Goal: Participate in discussion: Engage in conversation with other users on a specific topic

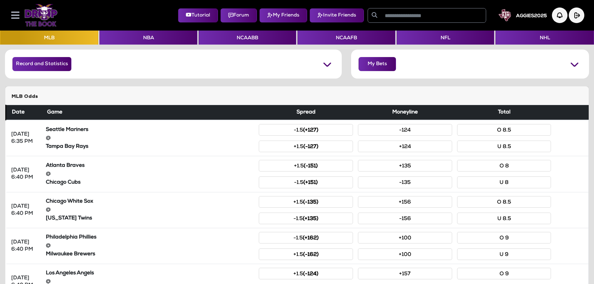
click at [12, 14] on icon at bounding box center [15, 15] width 8 height 9
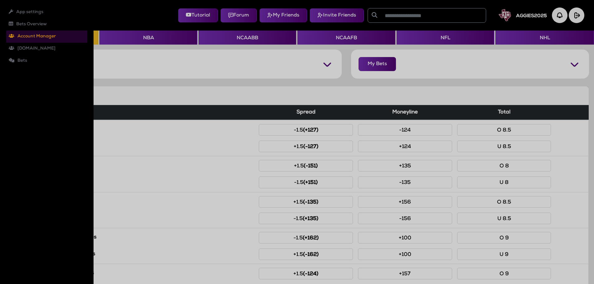
click at [22, 35] on li "Account Manager Roles Users" at bounding box center [46, 37] width 81 height 12
click at [522, 13] on div at bounding box center [297, 142] width 594 height 284
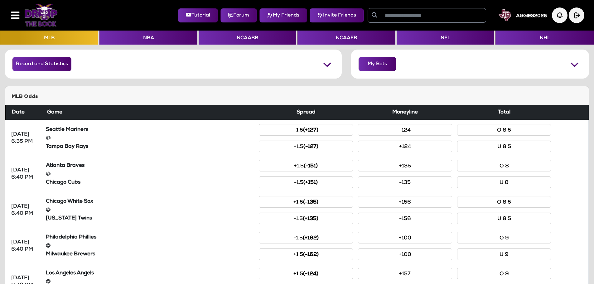
click at [522, 16] on h5 "AGGIES2025" at bounding box center [531, 16] width 31 height 6
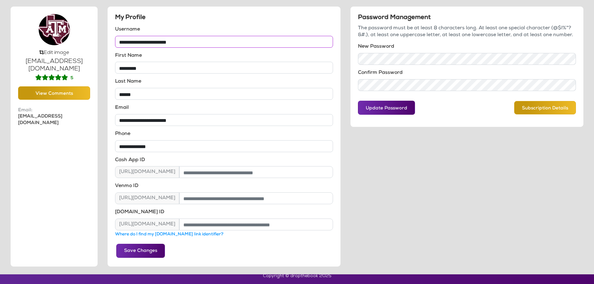
scroll to position [15, 0]
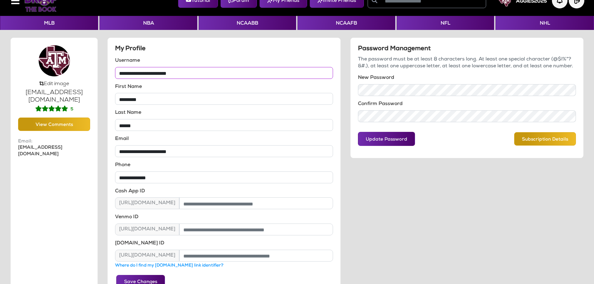
drag, startPoint x: 196, startPoint y: 73, endPoint x: 61, endPoint y: 78, distance: 134.6
click at [61, 78] on div "**********" at bounding box center [297, 167] width 583 height 261
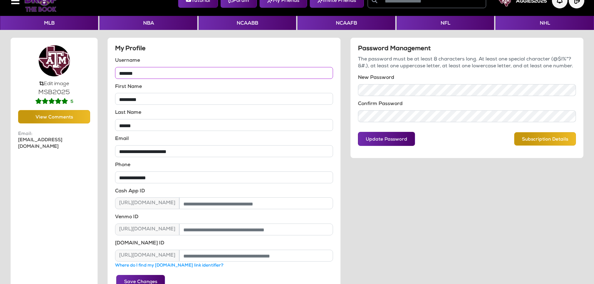
scroll to position [46, 0]
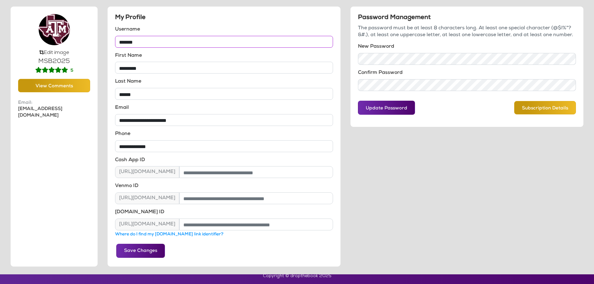
type input "*******"
drag, startPoint x: 138, startPoint y: 249, endPoint x: 85, endPoint y: 247, distance: 52.5
click at [134, 250] on button "Save Changes" at bounding box center [140, 251] width 49 height 14
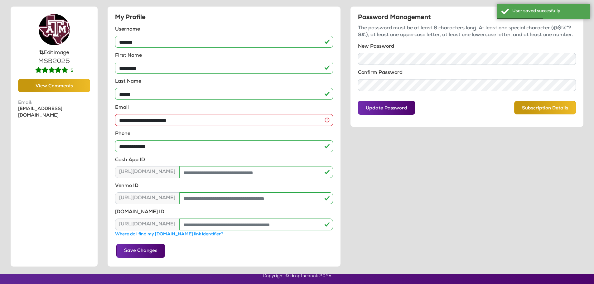
scroll to position [0, 0]
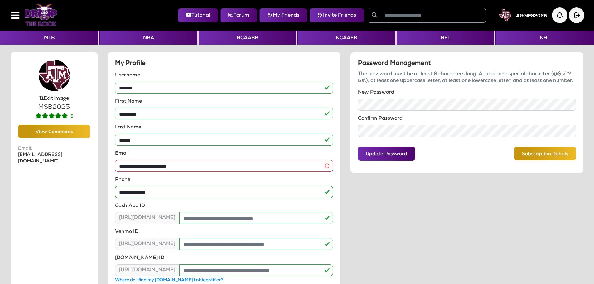
click at [45, 17] on img at bounding box center [40, 15] width 33 height 22
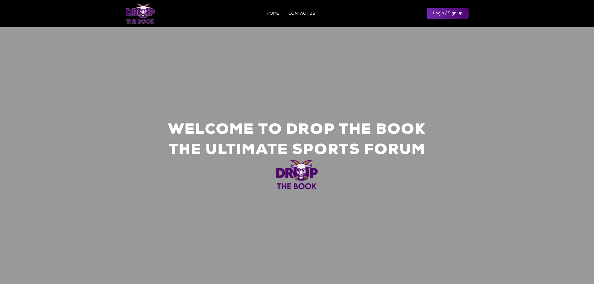
scroll to position [790, 0]
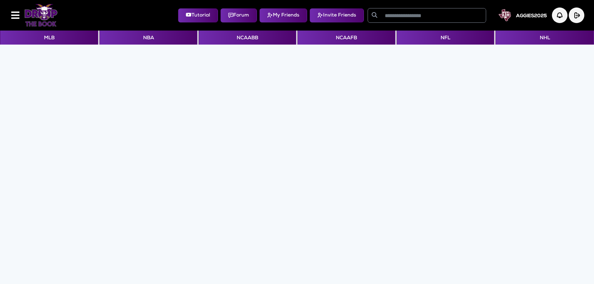
drag, startPoint x: 528, startPoint y: 17, endPoint x: 511, endPoint y: 28, distance: 20.5
click at [526, 17] on h5 "AGGIES2025" at bounding box center [531, 16] width 31 height 6
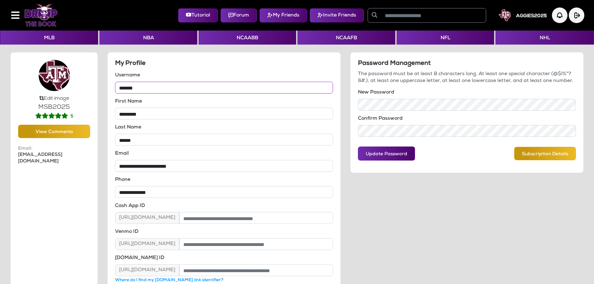
type input "**********"
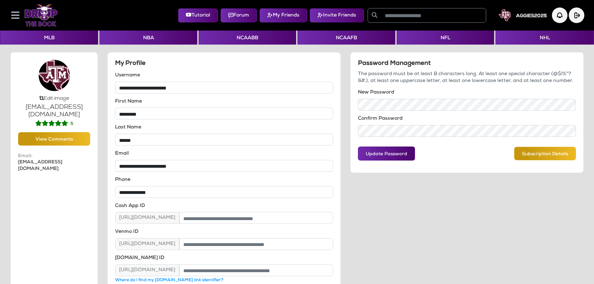
click at [18, 16] on icon at bounding box center [15, 15] width 8 height 9
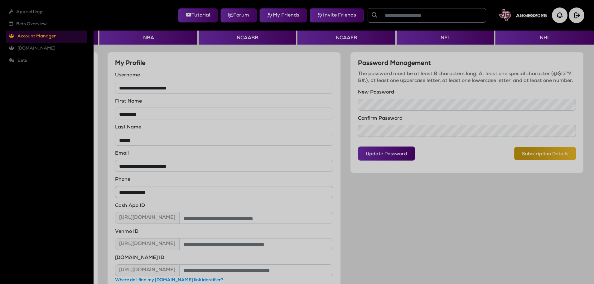
click at [24, 36] on li "Account Manager Roles Users" at bounding box center [46, 37] width 81 height 12
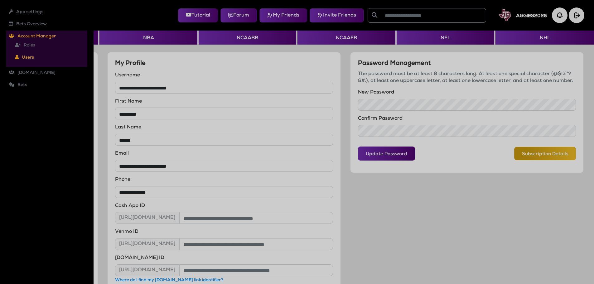
click at [20, 57] on li "Users" at bounding box center [49, 58] width 75 height 12
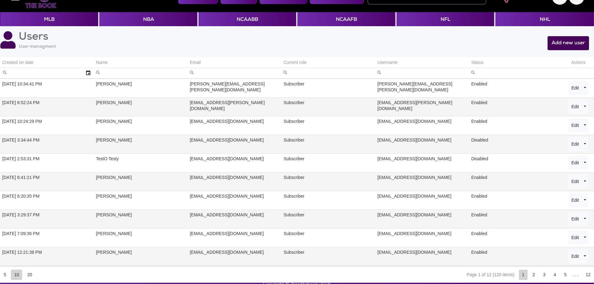
scroll to position [28, 0]
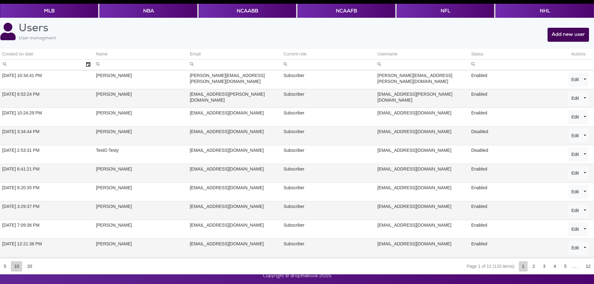
click at [191, 54] on div "Email" at bounding box center [195, 54] width 11 height 6
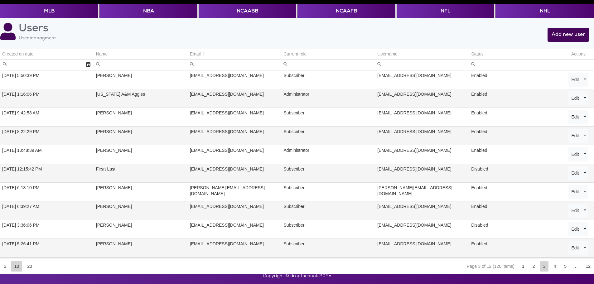
click at [260, 97] on td "dropthebook2024@gmail.com" at bounding box center [235, 98] width 94 height 19
click at [579, 100] on button "Edit" at bounding box center [575, 98] width 13 height 14
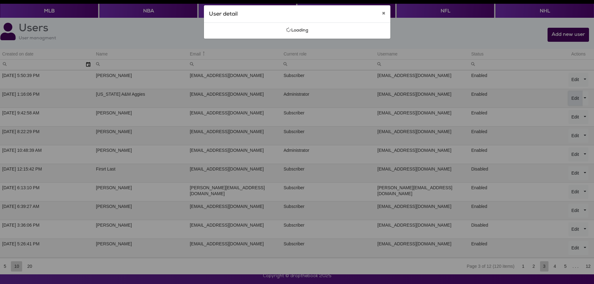
select select "**********"
select select "********"
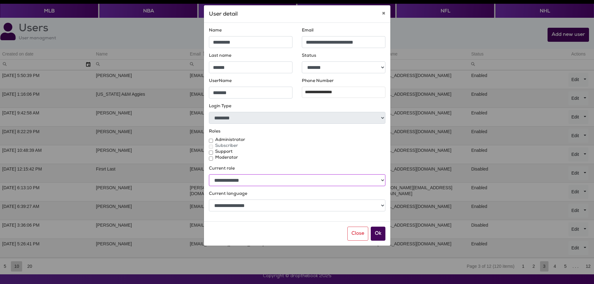
click at [283, 181] on select "**********" at bounding box center [297, 180] width 177 height 12
click at [287, 159] on div "Moderator" at bounding box center [297, 158] width 177 height 6
click at [379, 232] on button "Ok" at bounding box center [378, 234] width 15 height 14
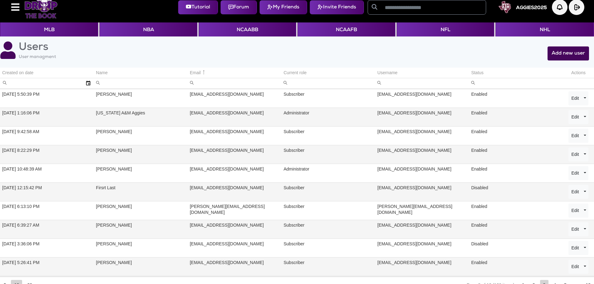
scroll to position [0, 0]
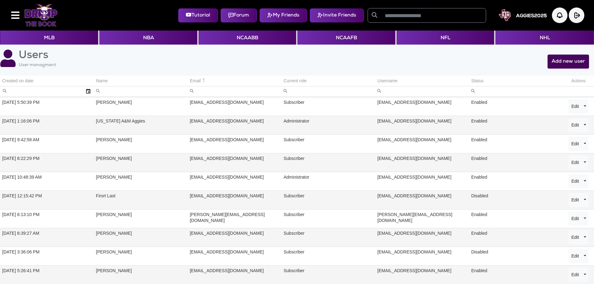
click at [506, 14] on img at bounding box center [505, 15] width 12 height 12
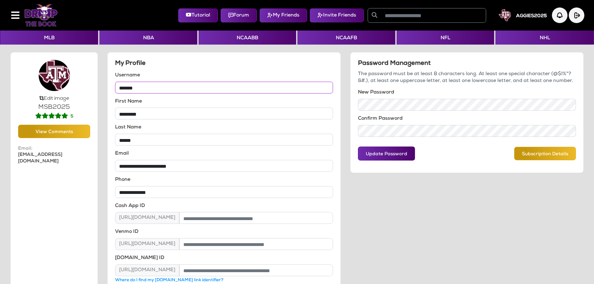
type input "**********"
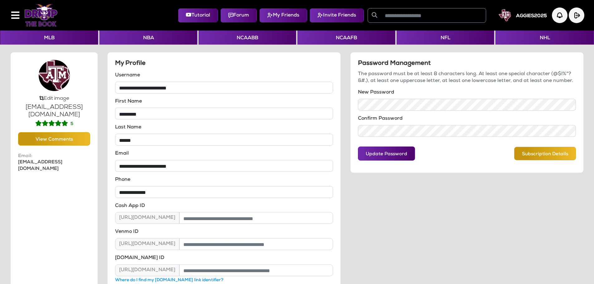
click at [55, 98] on label "Edit image" at bounding box center [57, 98] width 26 height 5
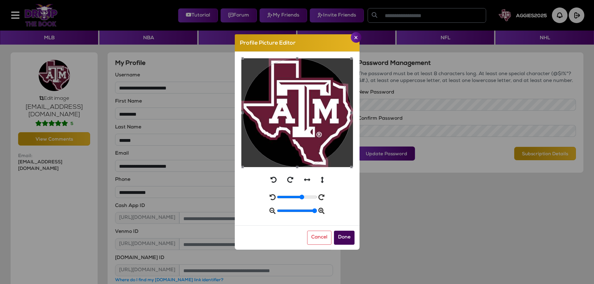
click at [301, 117] on div at bounding box center [297, 112] width 109 height 109
click at [307, 110] on div at bounding box center [297, 112] width 109 height 109
click at [320, 240] on button "Cancel" at bounding box center [319, 238] width 24 height 14
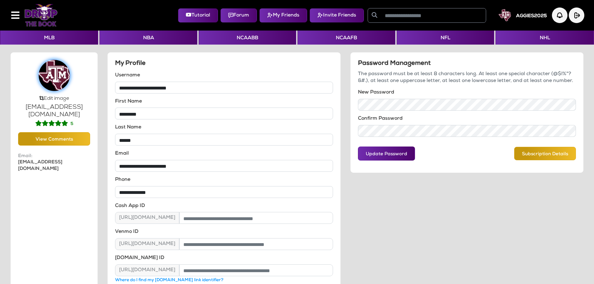
click at [54, 78] on img at bounding box center [54, 75] width 31 height 31
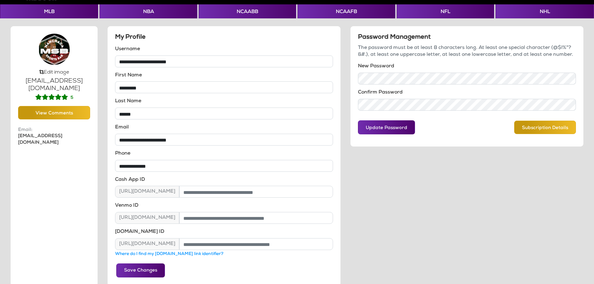
scroll to position [46, 0]
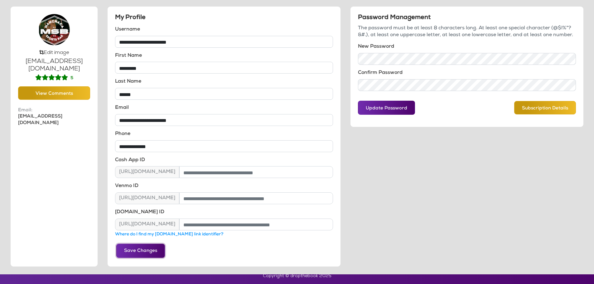
click at [129, 253] on button "Save Changes" at bounding box center [140, 251] width 49 height 14
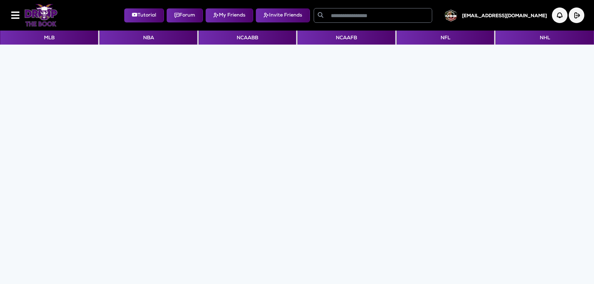
click at [457, 18] on img at bounding box center [451, 15] width 12 height 12
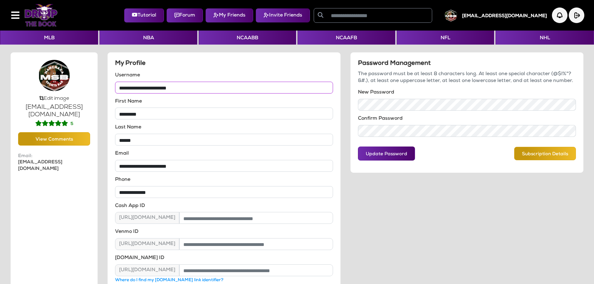
drag, startPoint x: 194, startPoint y: 88, endPoint x: 77, endPoint y: 80, distance: 117.3
click at [77, 80] on div "**********" at bounding box center [297, 182] width 583 height 261
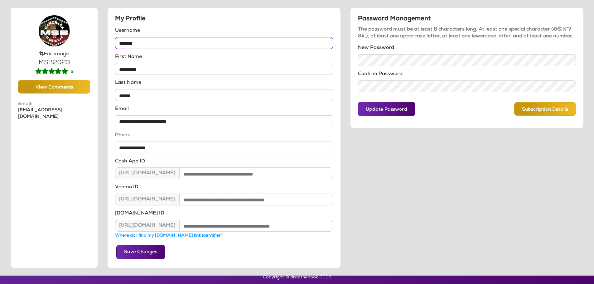
scroll to position [46, 0]
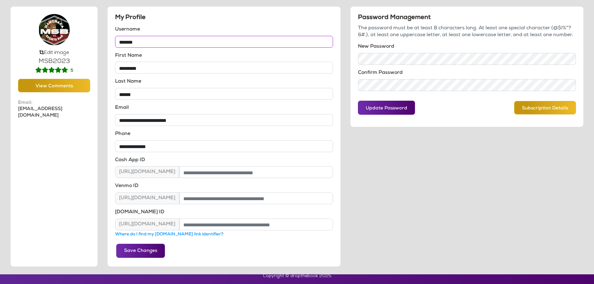
type input "*******"
click at [129, 249] on button "Save Changes" at bounding box center [140, 251] width 49 height 14
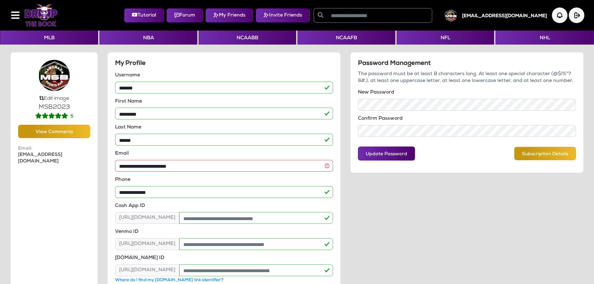
click at [40, 27] on link at bounding box center [39, 15] width 31 height 26
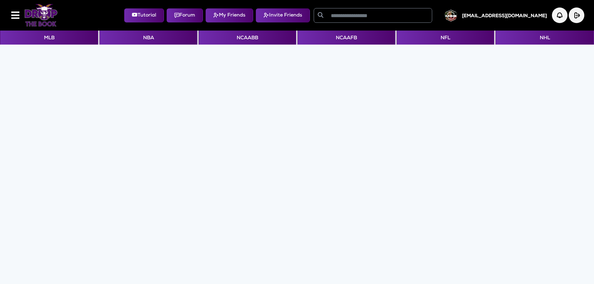
click at [40, 20] on img at bounding box center [40, 15] width 33 height 22
click at [457, 18] on img at bounding box center [451, 15] width 12 height 12
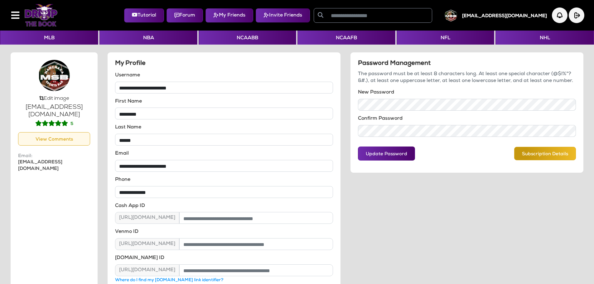
click at [57, 134] on button "View Comments" at bounding box center [54, 138] width 72 height 13
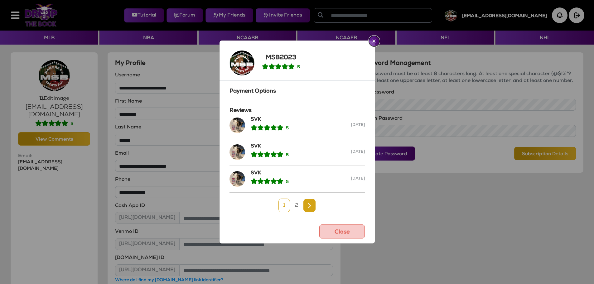
click at [376, 42] on button "Close" at bounding box center [374, 41] width 11 height 11
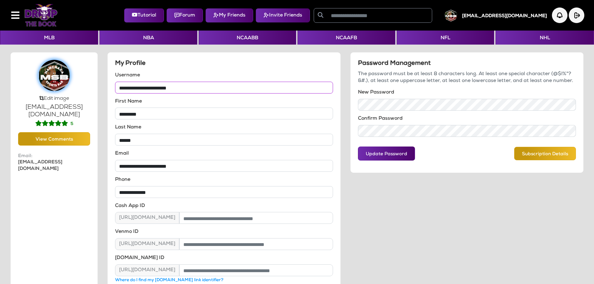
drag, startPoint x: 202, startPoint y: 87, endPoint x: 53, endPoint y: 87, distance: 148.2
click at [54, 86] on div "**********" at bounding box center [297, 182] width 583 height 261
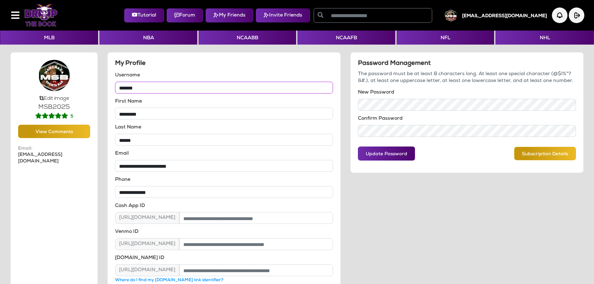
scroll to position [46, 0]
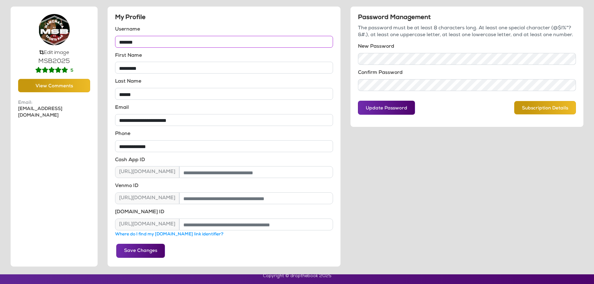
type input "*******"
click at [142, 252] on button "Save Changes" at bounding box center [140, 251] width 49 height 14
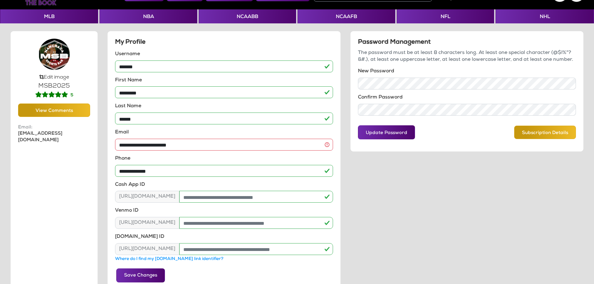
scroll to position [0, 0]
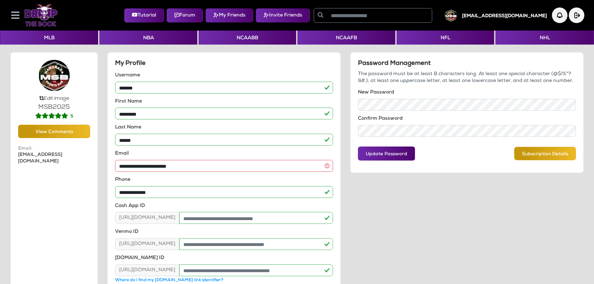
click at [12, 18] on icon at bounding box center [15, 15] width 8 height 9
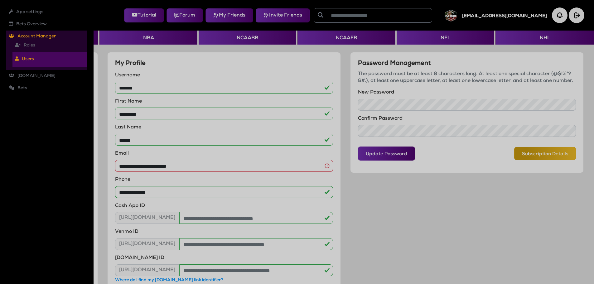
click at [28, 61] on li "Users" at bounding box center [49, 59] width 75 height 15
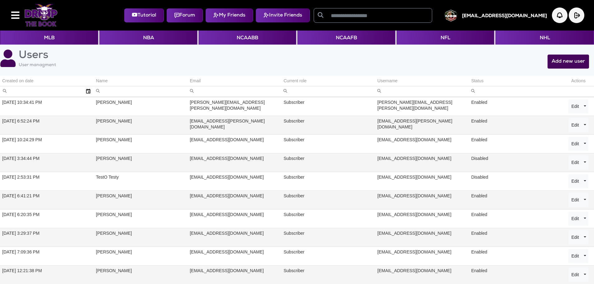
click at [194, 81] on div "Email" at bounding box center [195, 81] width 11 height 6
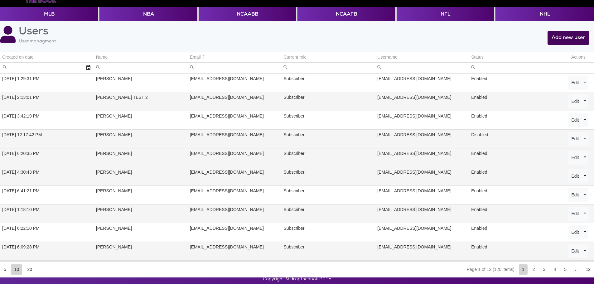
scroll to position [28, 0]
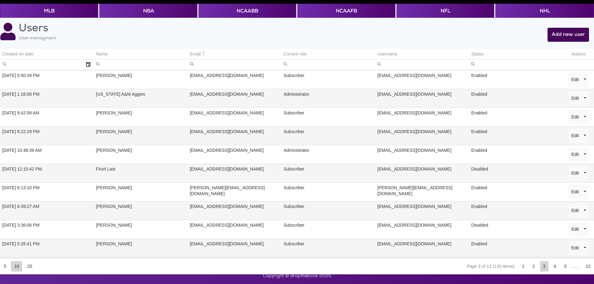
click at [212, 95] on td "dropthebook2024@gmail.com" at bounding box center [235, 98] width 94 height 19
click at [572, 98] on button "Edit" at bounding box center [575, 98] width 13 height 14
select select "**********"
select select "********"
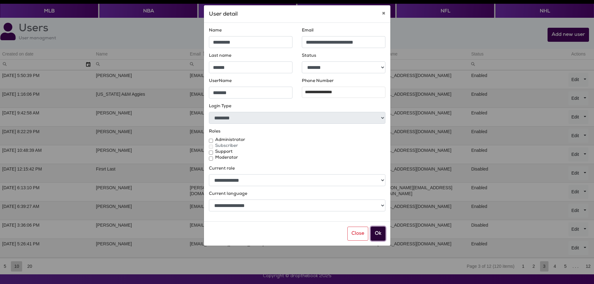
click at [384, 236] on button "Ok" at bounding box center [378, 234] width 15 height 14
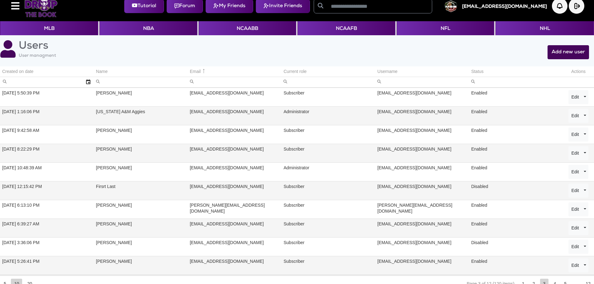
scroll to position [0, 0]
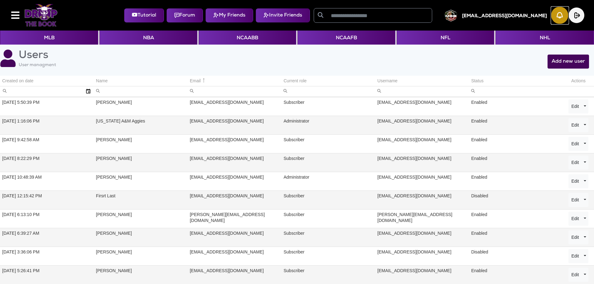
click at [567, 17] on img "button" at bounding box center [560, 15] width 17 height 17
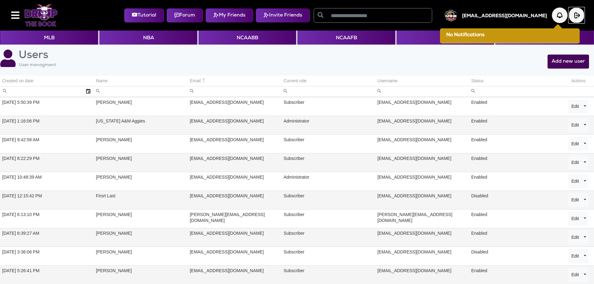
click at [578, 17] on img "button" at bounding box center [577, 15] width 16 height 16
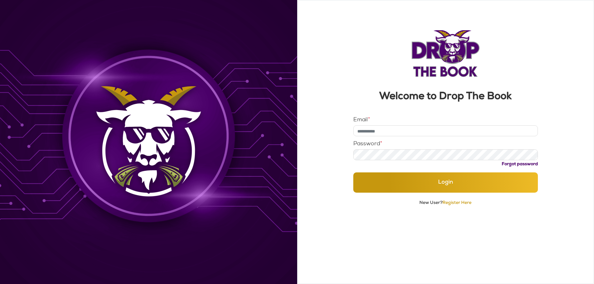
type input "**********"
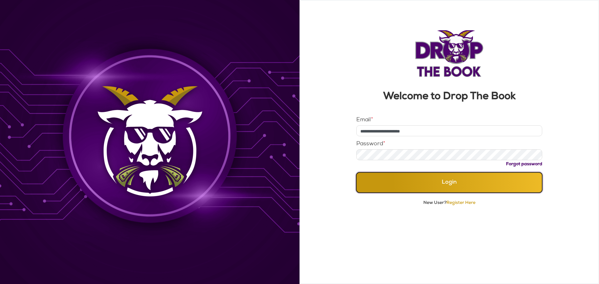
click at [440, 183] on button "Login" at bounding box center [449, 183] width 186 height 20
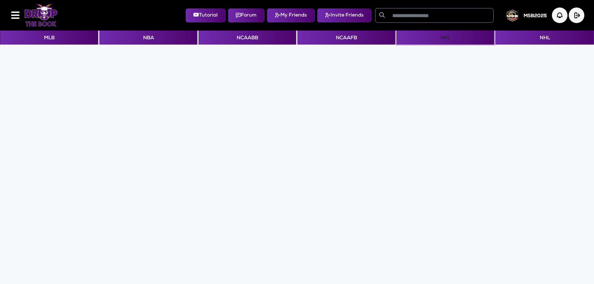
click at [432, 40] on button "NFL" at bounding box center [446, 38] width 98 height 14
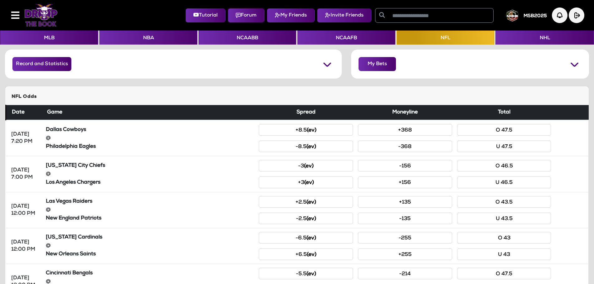
click at [240, 12] on button "Forum" at bounding box center [246, 15] width 37 height 14
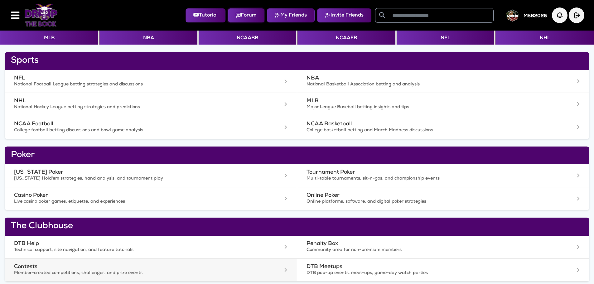
scroll to position [23, 0]
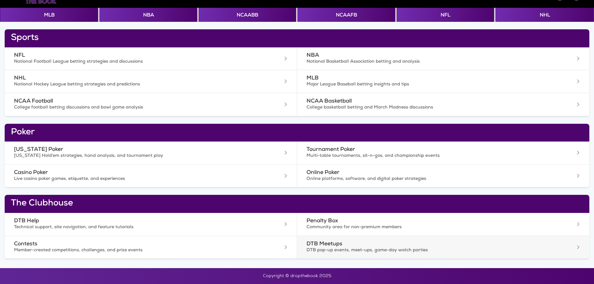
click at [321, 248] on p "DTB pop-up events, meet-ups, game-day watch parties" at bounding box center [423, 251] width 233 height 6
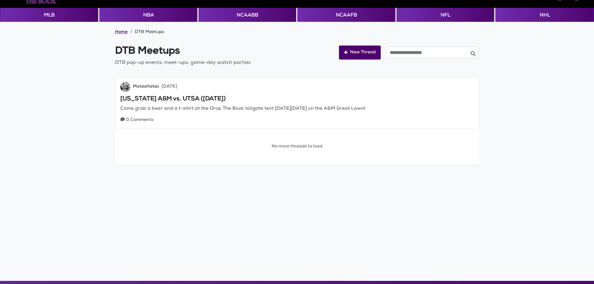
click at [120, 32] on link "Home" at bounding box center [121, 32] width 12 height 6
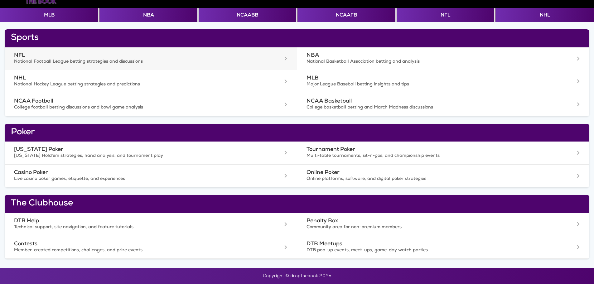
click at [53, 61] on p "National Football League betting strategies and discussions" at bounding box center [130, 62] width 233 height 6
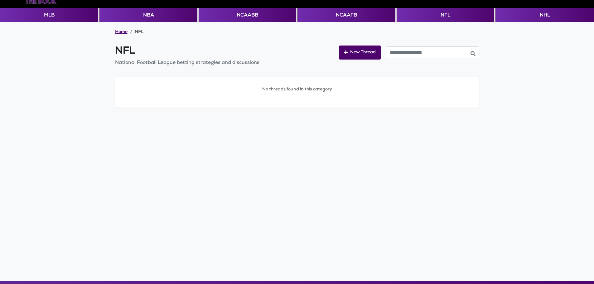
click at [121, 32] on link "Home" at bounding box center [121, 32] width 12 height 6
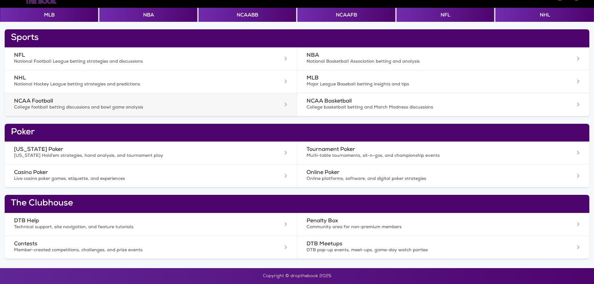
click at [62, 100] on h3 "NCAA Football" at bounding box center [130, 101] width 233 height 7
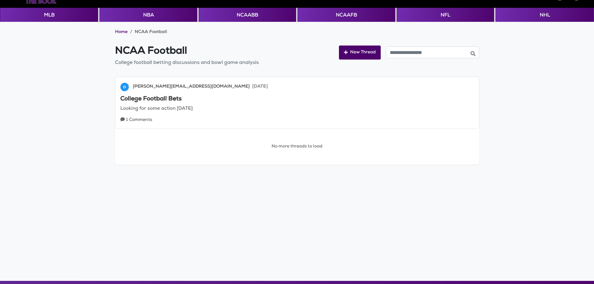
click at [114, 33] on div "Home NCAA Football NCAA Football College football betting discussions and bowl …" at bounding box center [297, 96] width 374 height 138
click at [122, 33] on link "Home" at bounding box center [121, 32] width 12 height 6
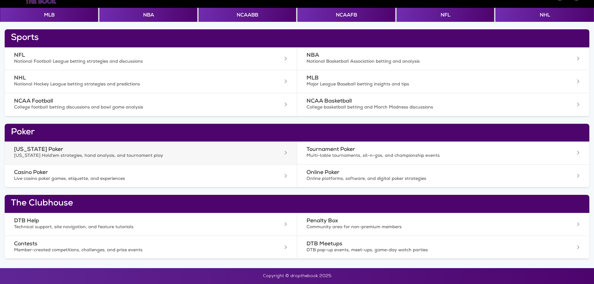
click at [29, 149] on h3 "[US_STATE] Poker" at bounding box center [130, 150] width 233 height 7
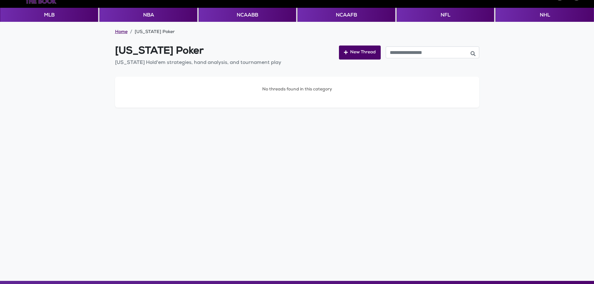
click at [122, 32] on link "Home" at bounding box center [121, 32] width 12 height 6
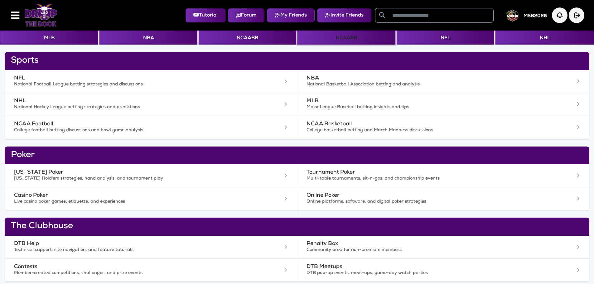
click at [344, 40] on button "NCAAFB" at bounding box center [347, 38] width 98 height 14
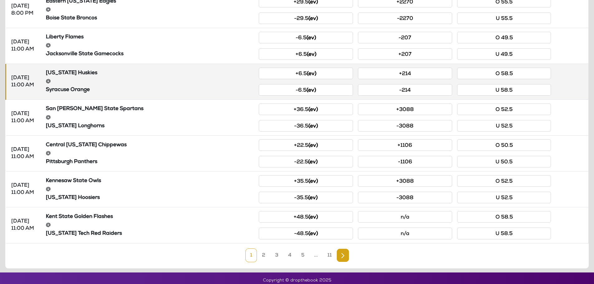
scroll to position [241, 0]
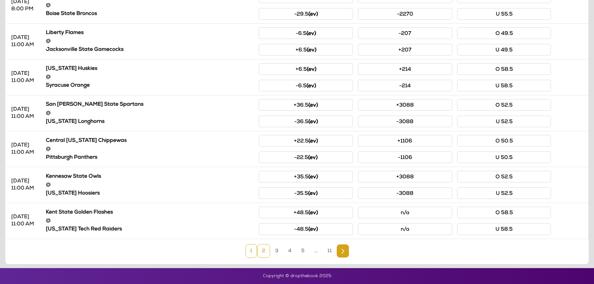
click at [268, 251] on link "2" at bounding box center [263, 251] width 13 height 14
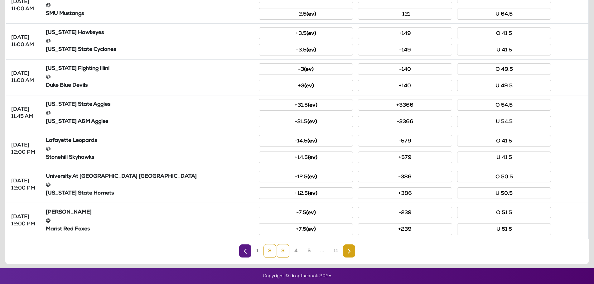
click at [281, 256] on link "3" at bounding box center [283, 251] width 13 height 14
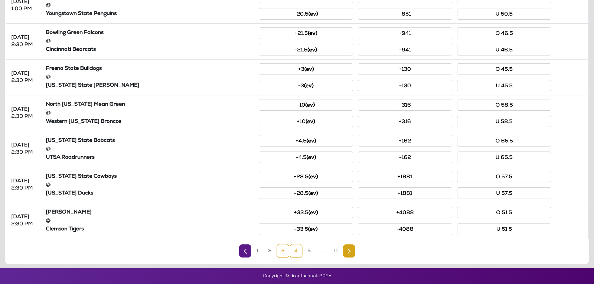
click at [295, 251] on link "4" at bounding box center [296, 251] width 13 height 14
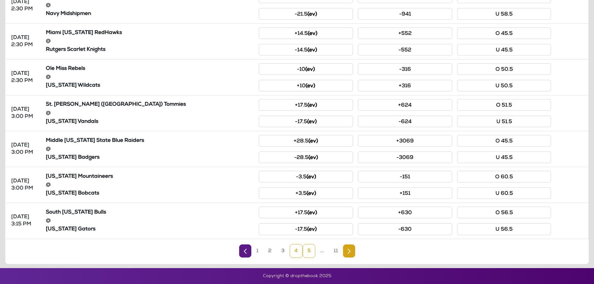
click at [306, 251] on link "5" at bounding box center [309, 251] width 12 height 14
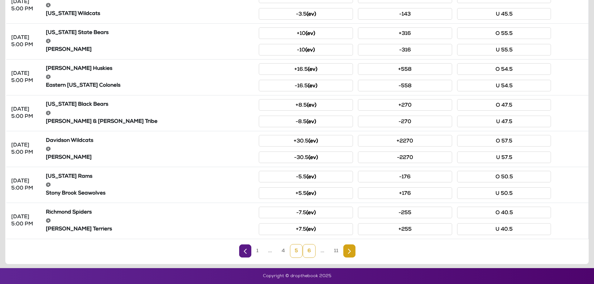
click at [307, 252] on link "6" at bounding box center [309, 251] width 13 height 14
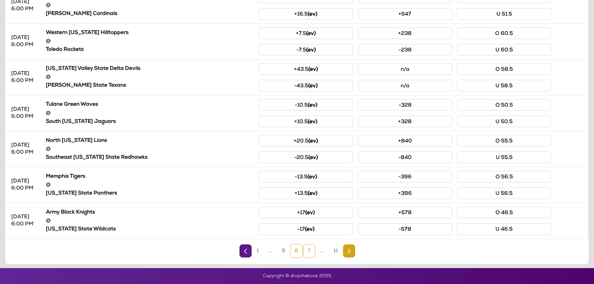
click at [305, 254] on link "7" at bounding box center [309, 251] width 12 height 14
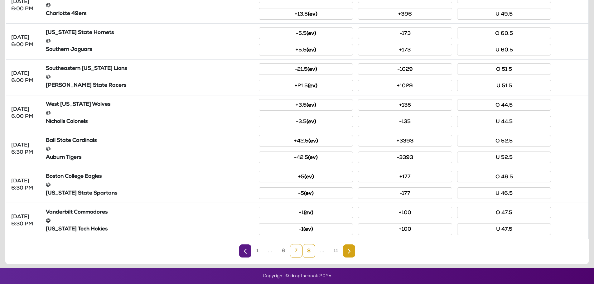
click at [307, 252] on link "8" at bounding box center [309, 251] width 13 height 14
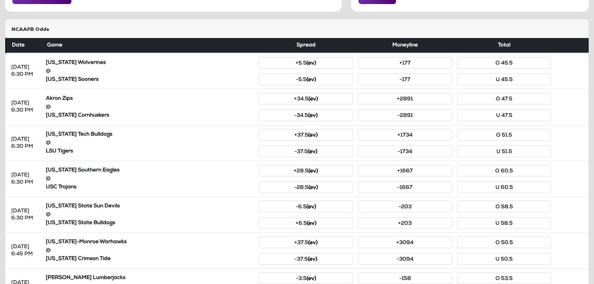
scroll to position [53, 0]
